Goal: Transaction & Acquisition: Purchase product/service

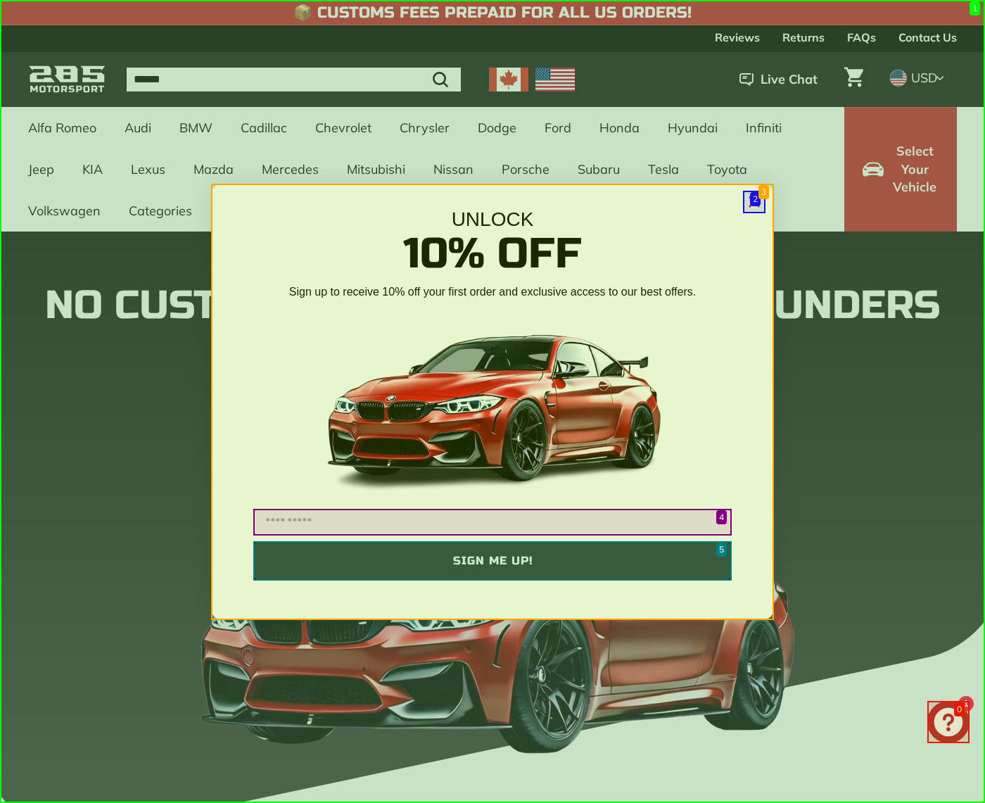
click at [754, 201] on icon "Close dialog" at bounding box center [754, 201] width 9 height 9
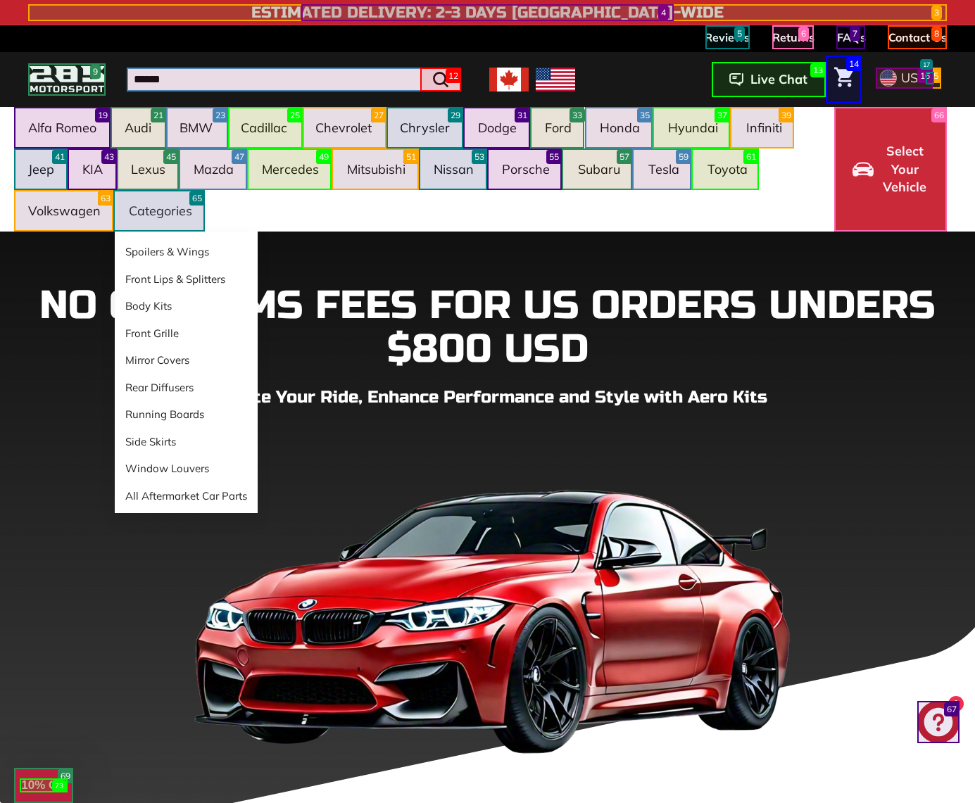
click at [159, 210] on link "Categories" at bounding box center [160, 211] width 91 height 42
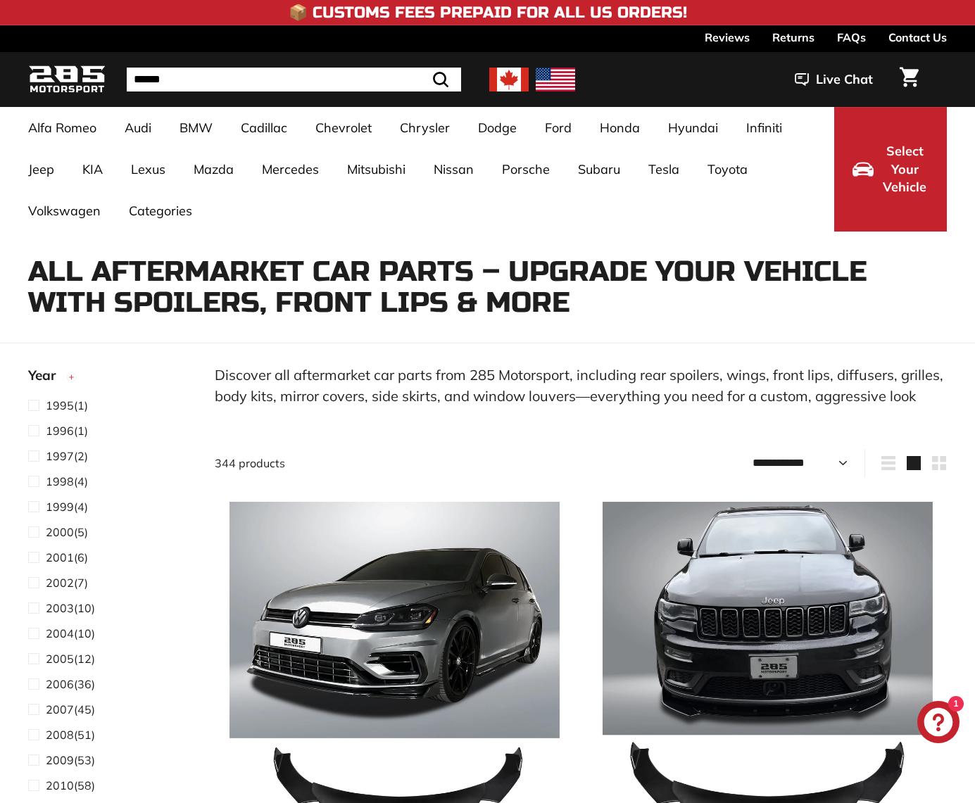
select select "**********"
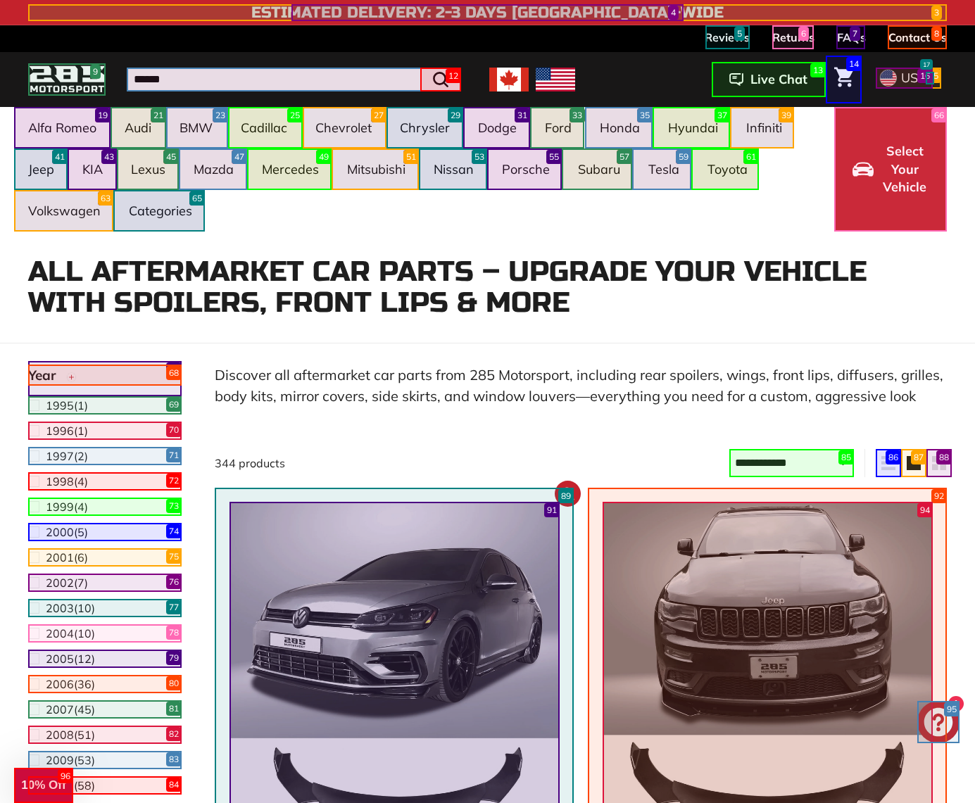
click at [394, 588] on img at bounding box center [394, 667] width 330 height 330
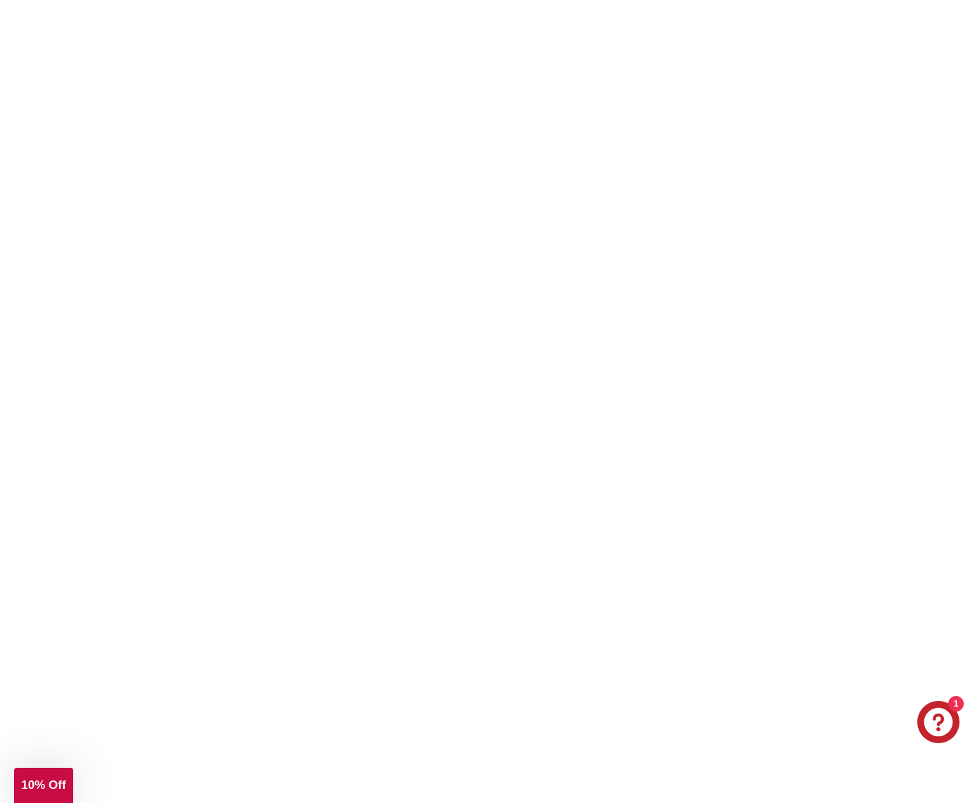
scroll to position [113, 0]
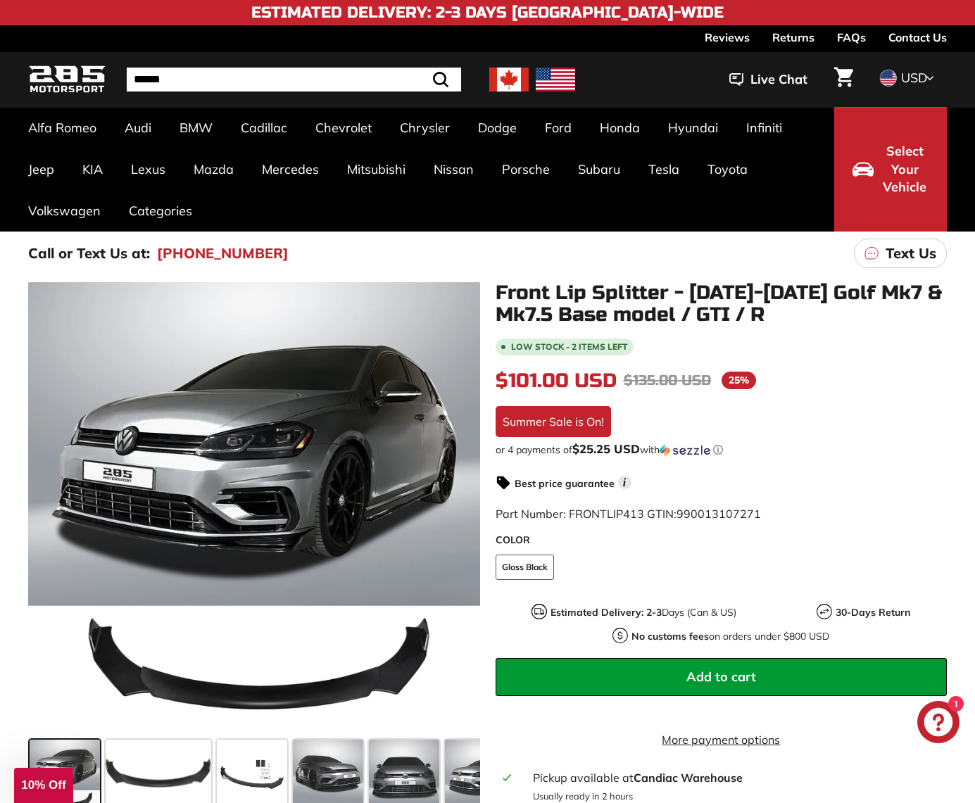
click at [721, 676] on span "Add to cart" at bounding box center [721, 677] width 70 height 16
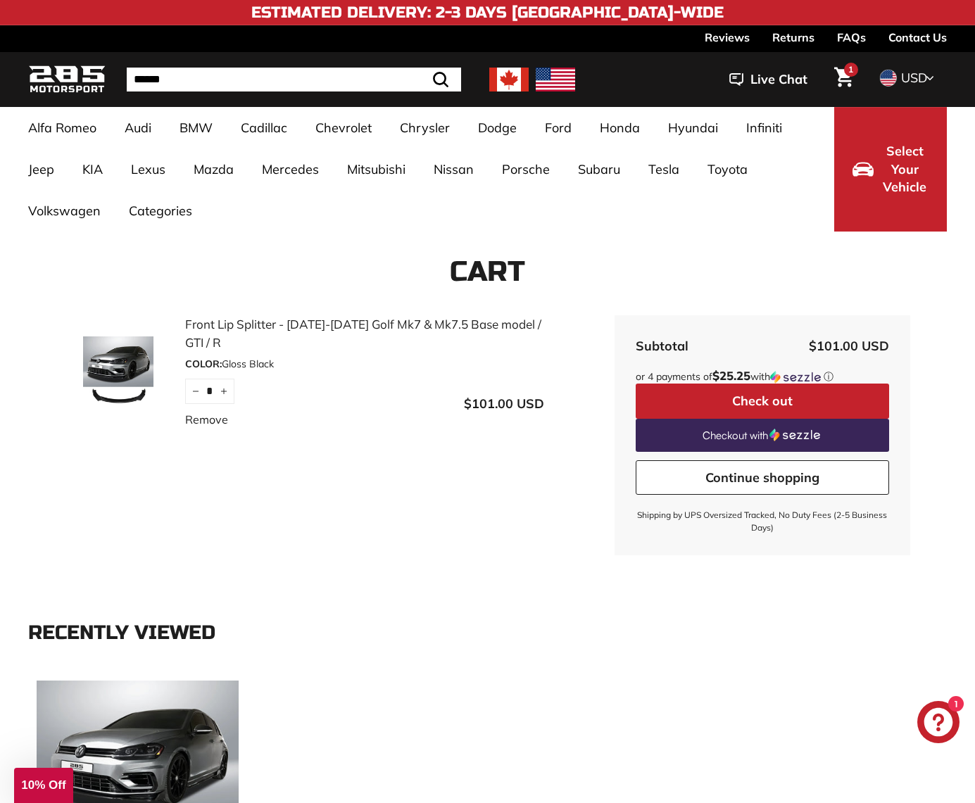
click at [762, 400] on button "Check out" at bounding box center [762, 401] width 253 height 35
